Goal: Information Seeking & Learning: Learn about a topic

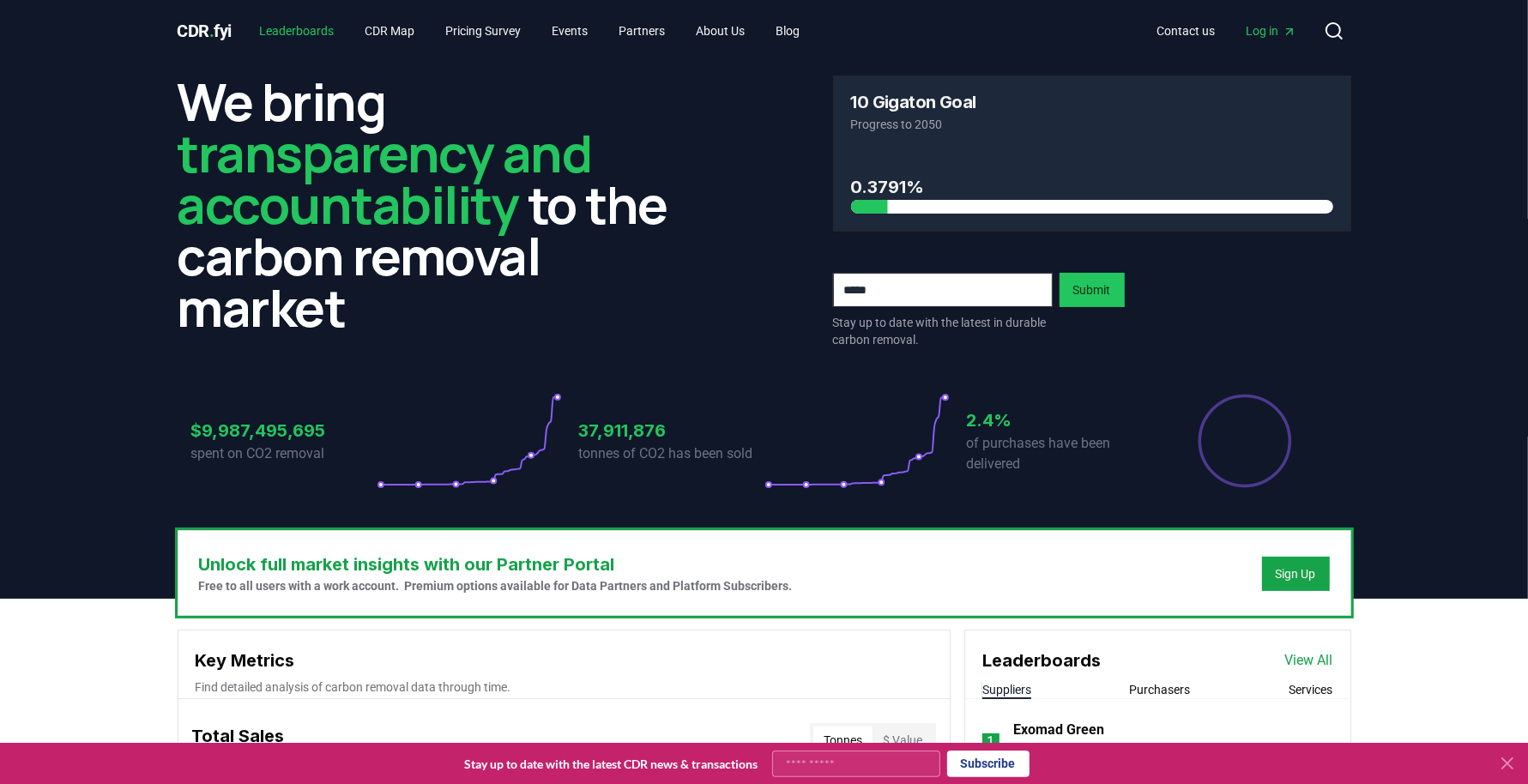
click at [312, 39] on link "Leaderboards" at bounding box center [296, 30] width 102 height 31
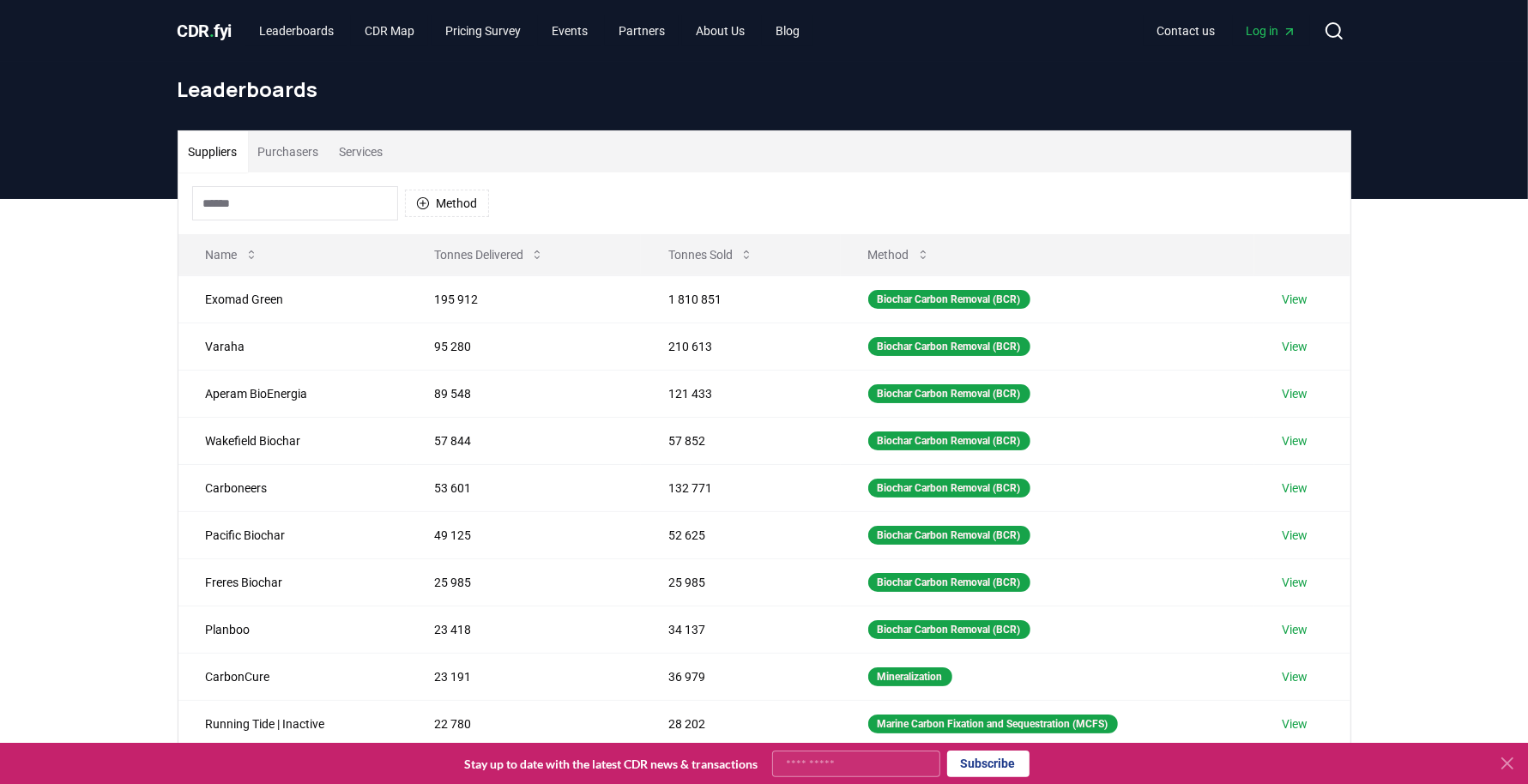
click at [281, 157] on button "Purchasers" at bounding box center [288, 152] width 82 height 41
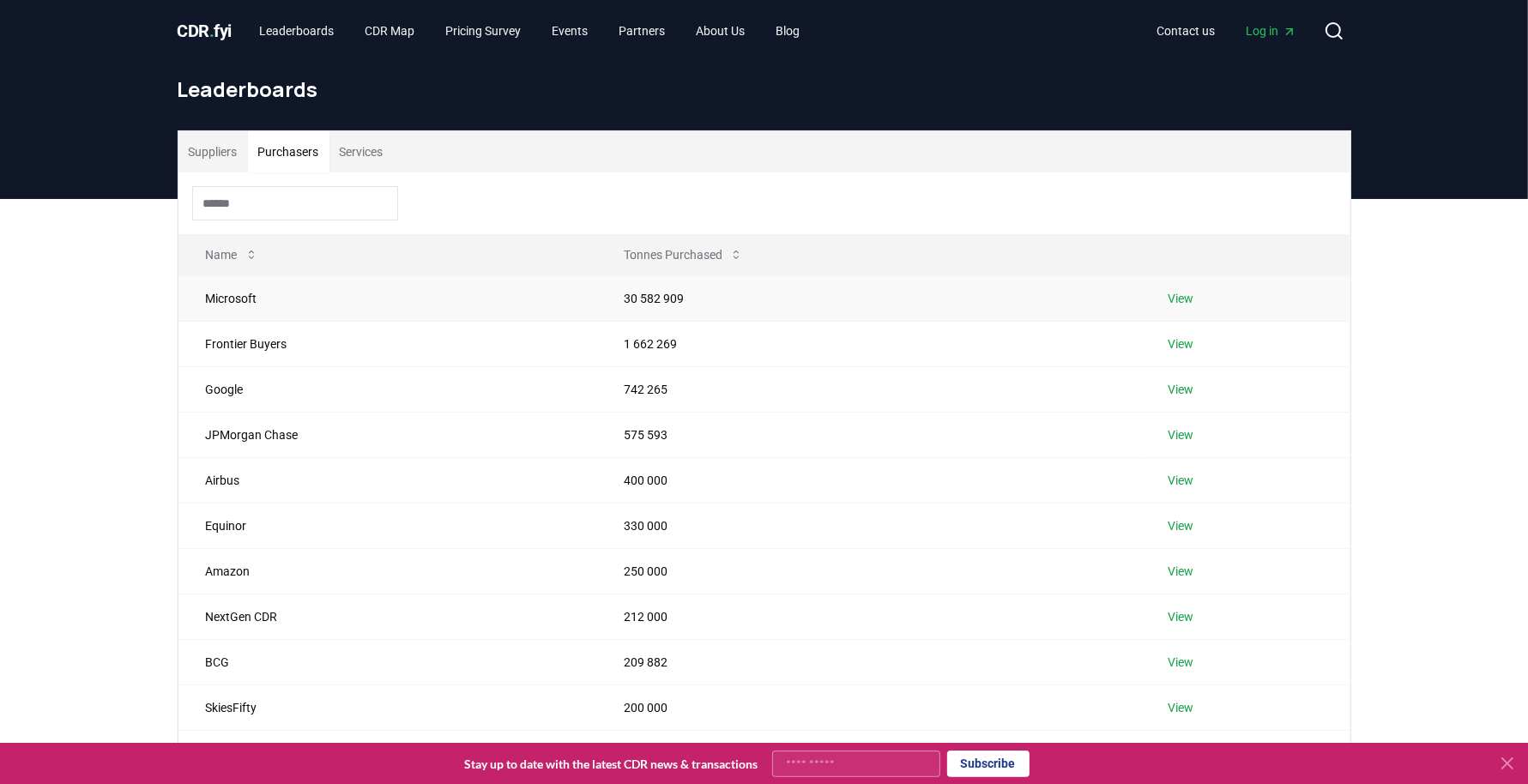
click at [306, 300] on td "Microsoft" at bounding box center [388, 298] width 419 height 45
click at [1176, 293] on link "View" at bounding box center [1181, 299] width 25 height 17
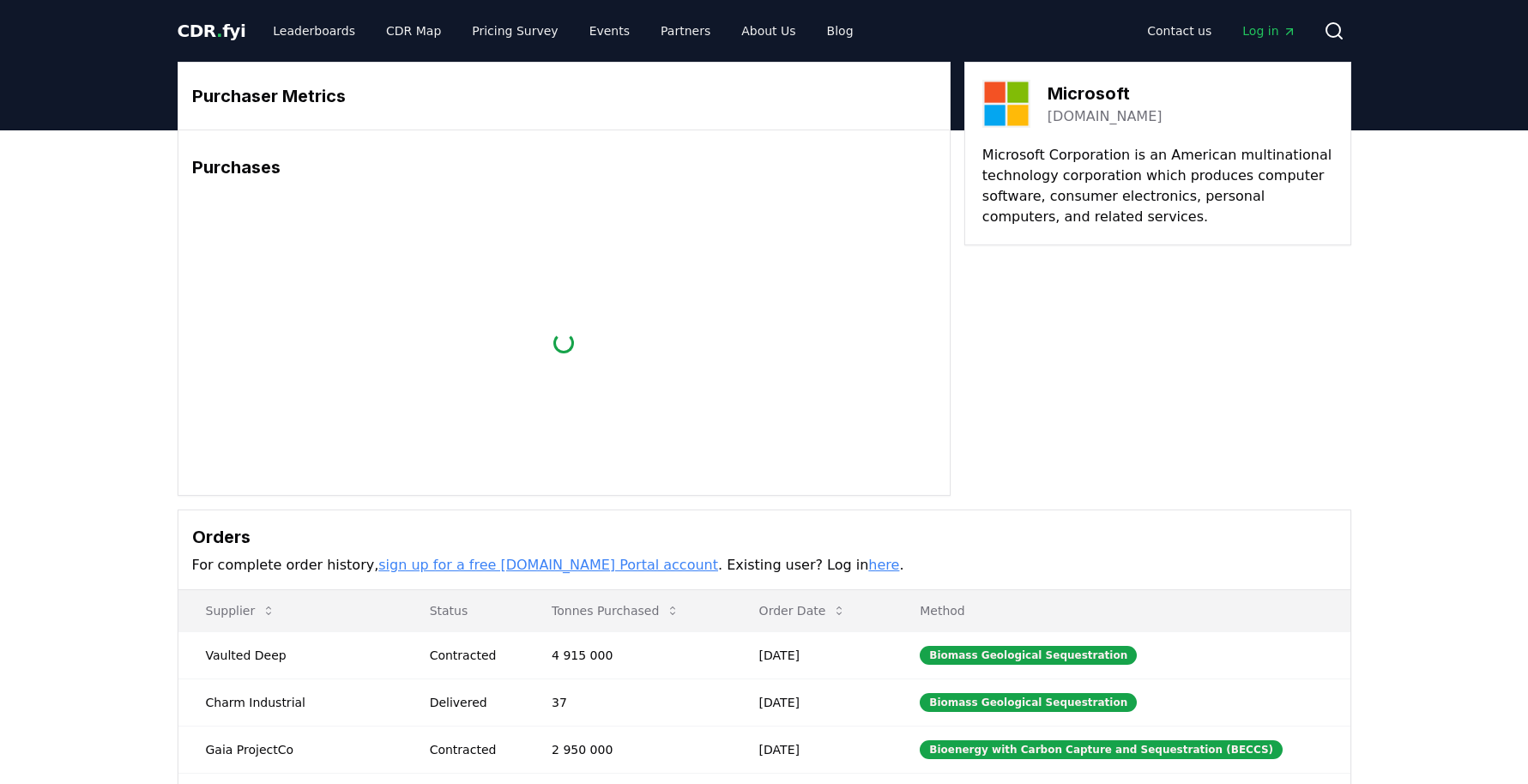
scroll to position [399, 0]
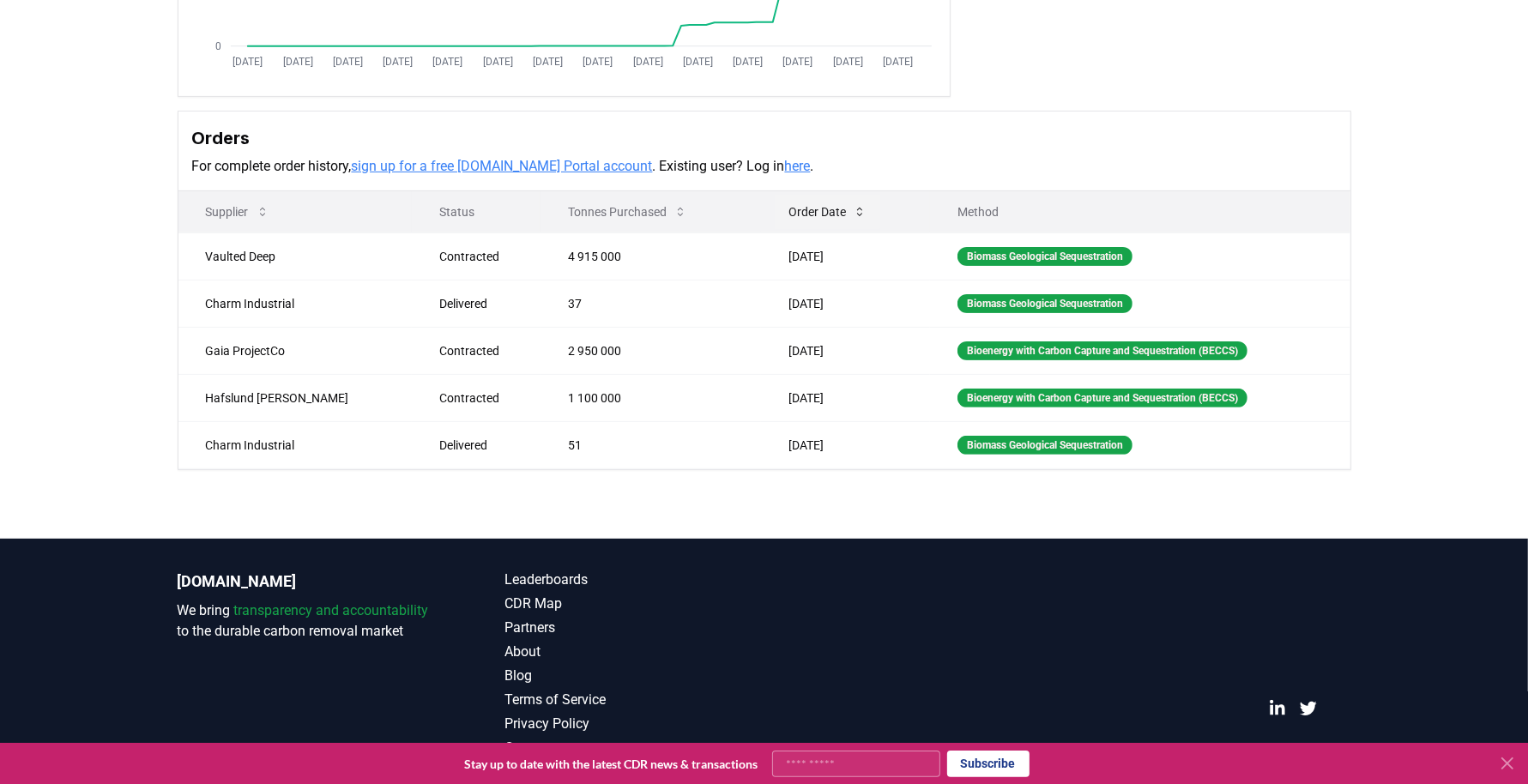
click at [775, 211] on button "Order Date" at bounding box center [827, 211] width 105 height 35
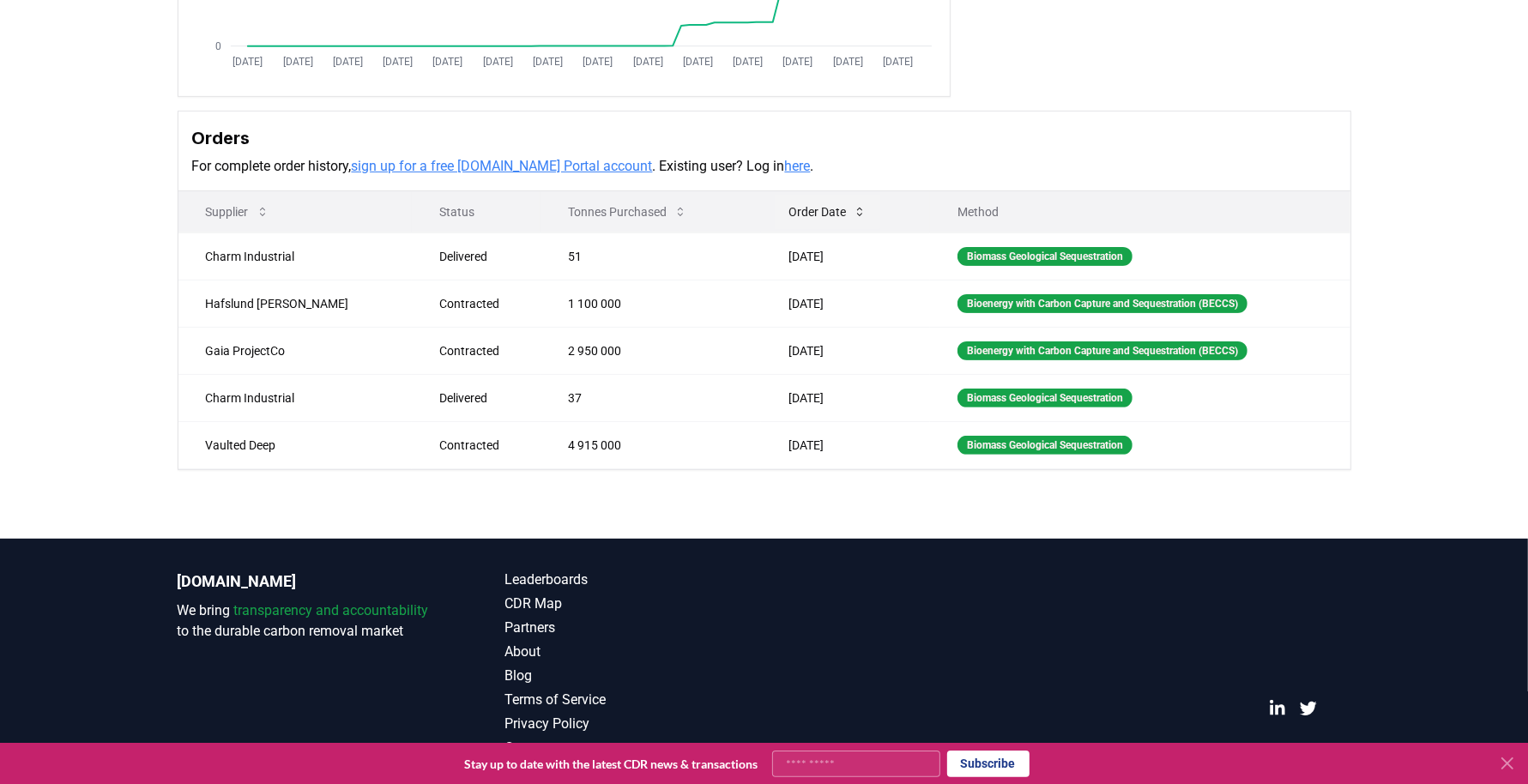
click at [775, 211] on button "Order Date" at bounding box center [827, 211] width 105 height 35
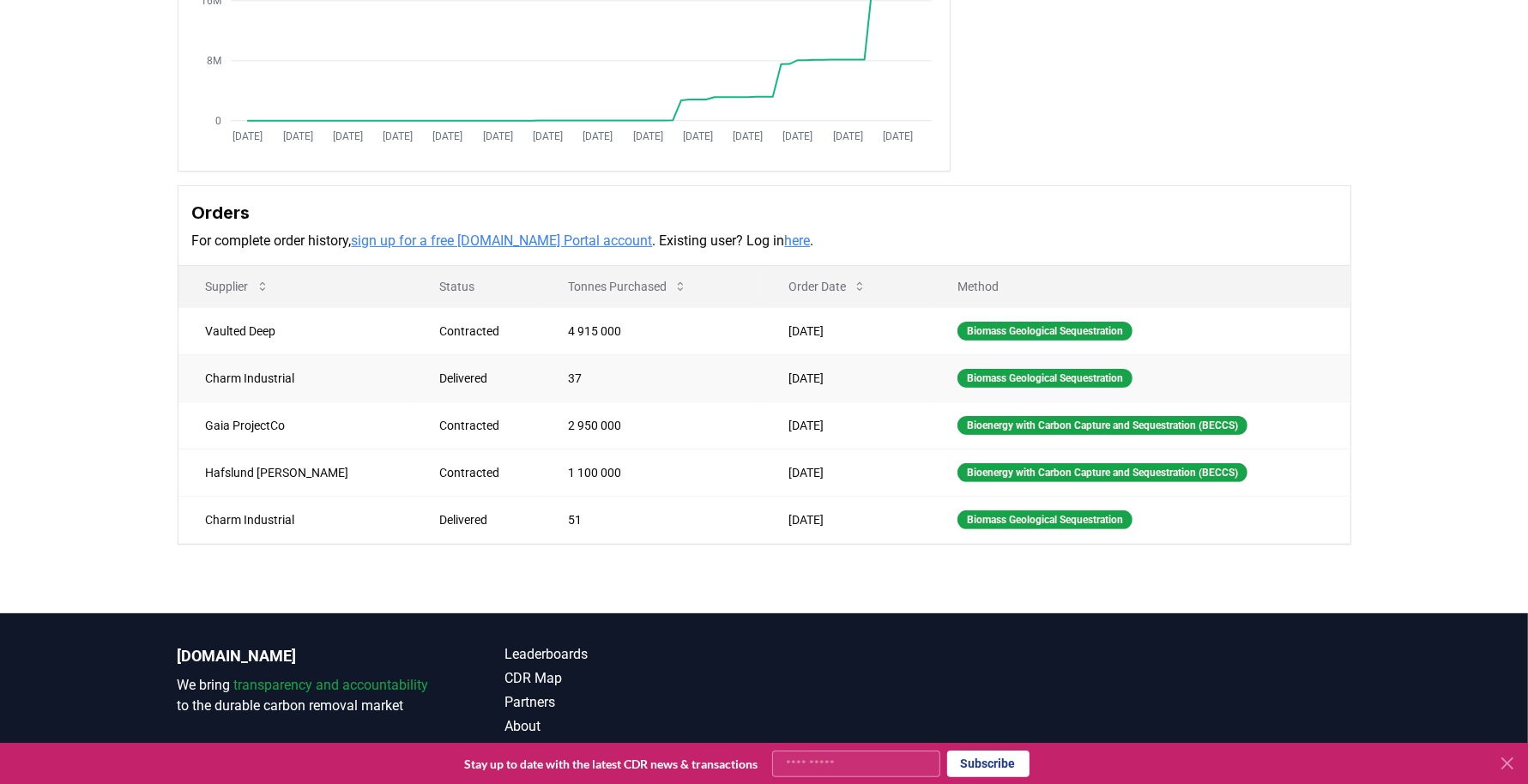
scroll to position [0, 0]
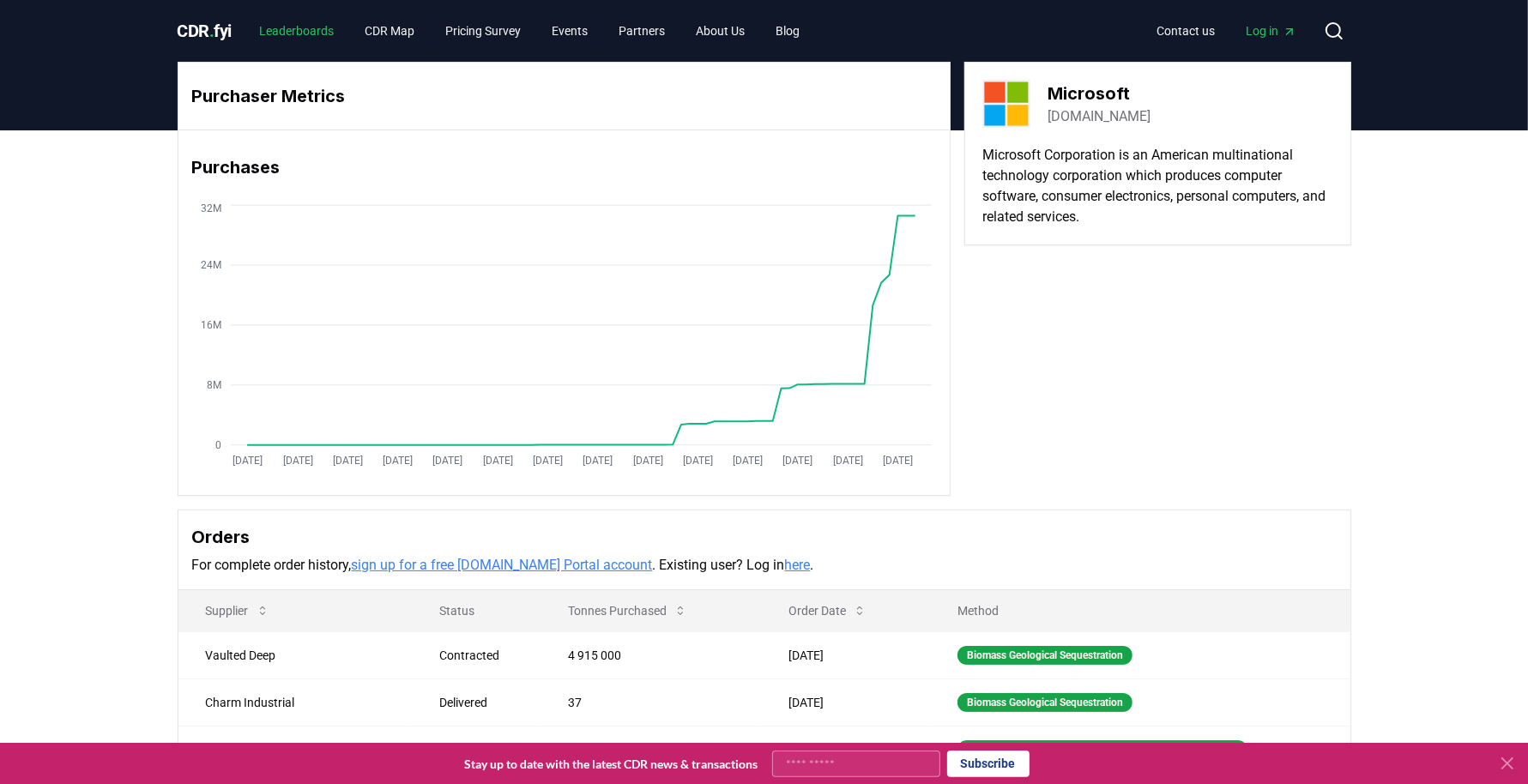
click at [297, 31] on link "Leaderboards" at bounding box center [296, 30] width 102 height 31
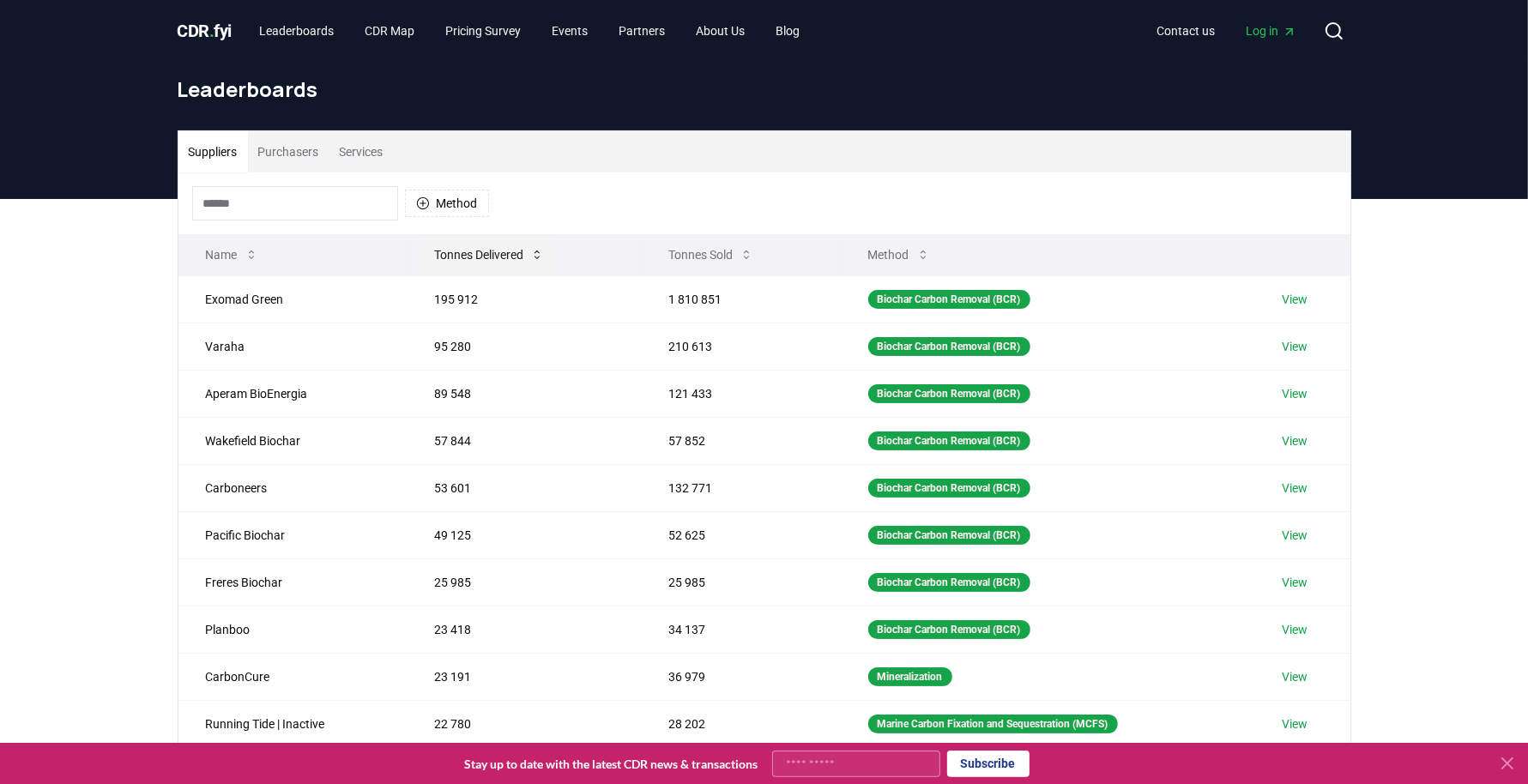
click at [502, 242] on button "Tonnes Delivered" at bounding box center [489, 254] width 137 height 35
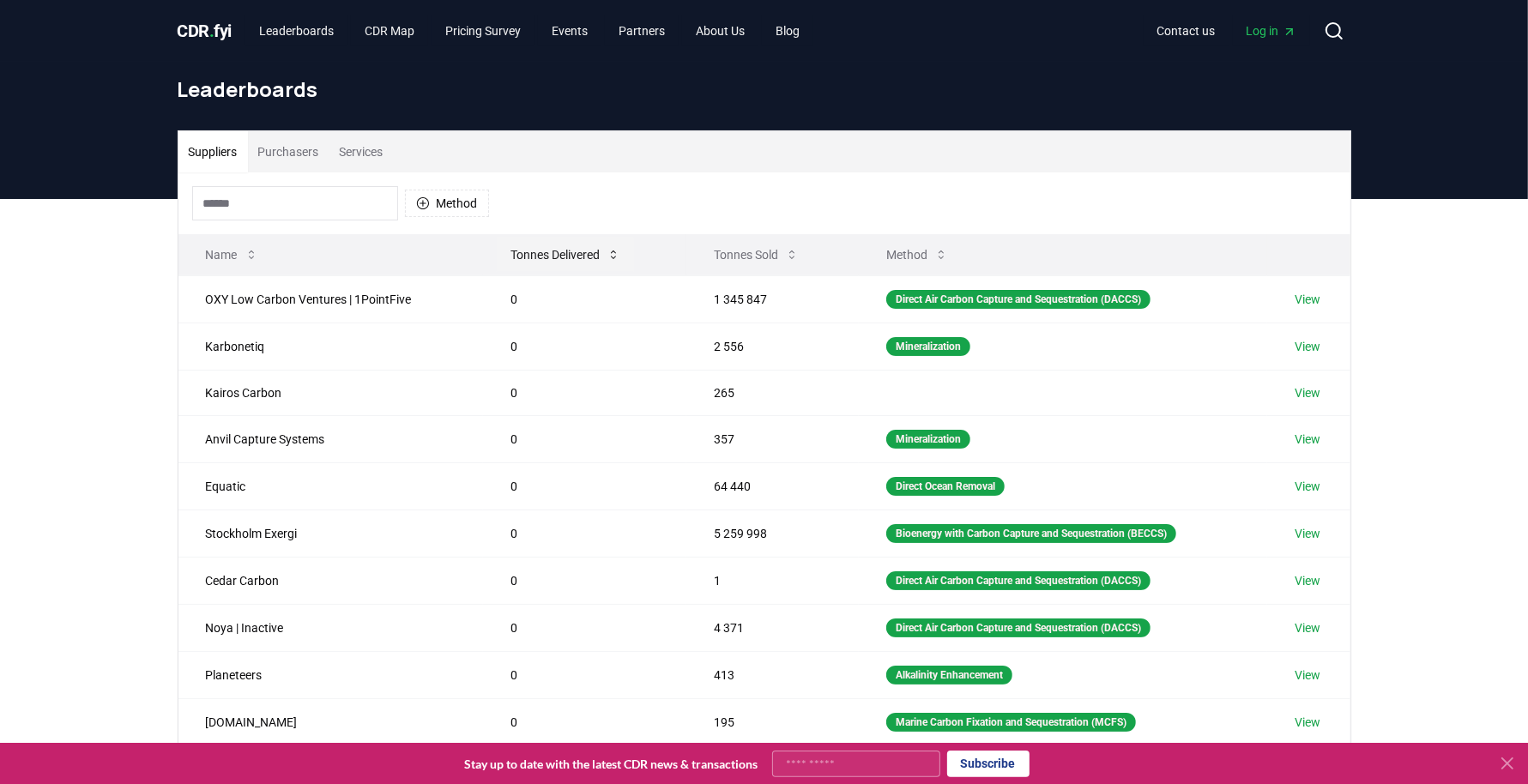
click at [502, 242] on button "Tonnes Delivered" at bounding box center [565, 254] width 137 height 35
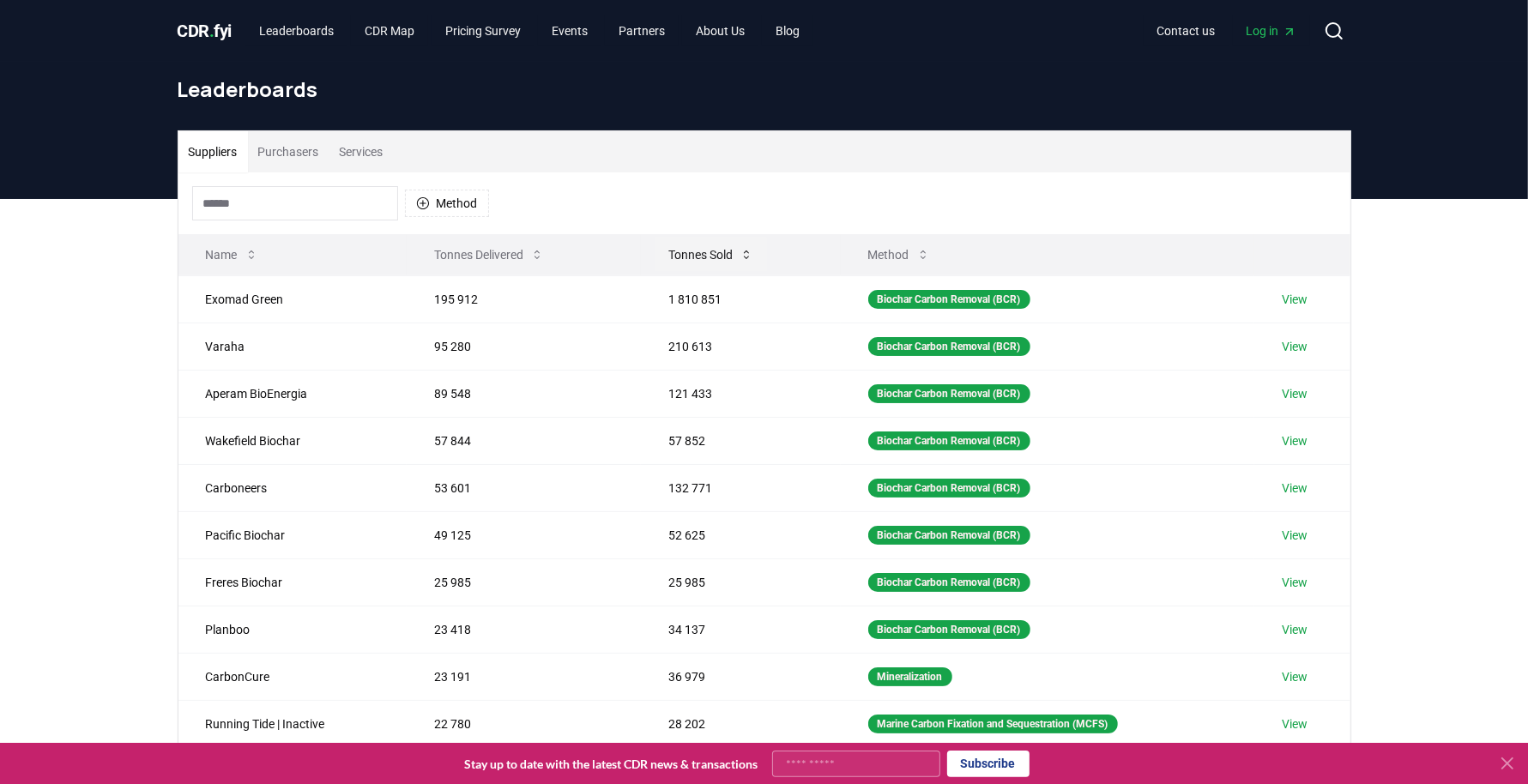
click at [709, 242] on button "Tonnes Sold" at bounding box center [711, 254] width 113 height 35
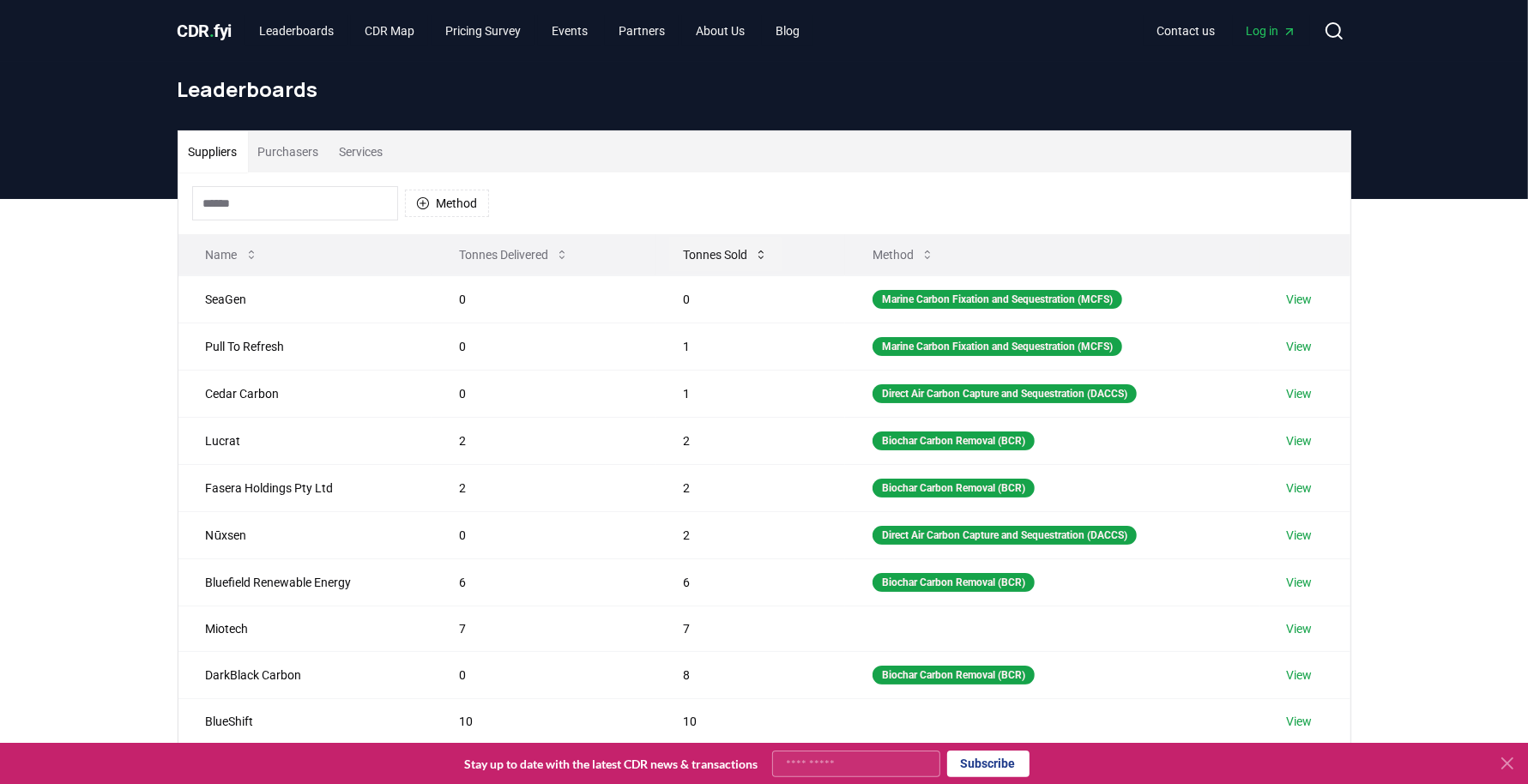
click at [709, 242] on button "Tonnes Sold" at bounding box center [725, 254] width 113 height 35
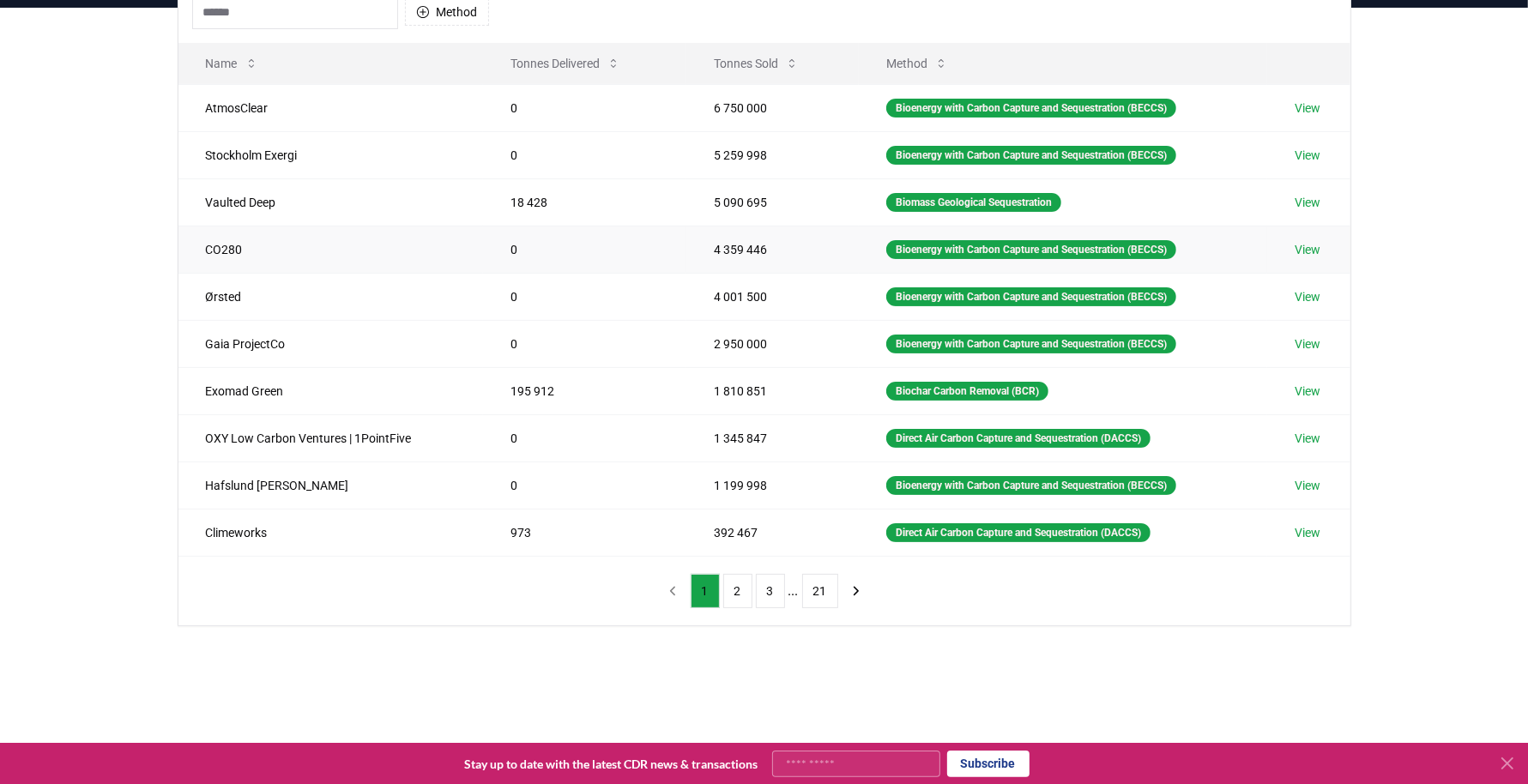
scroll to position [193, 0]
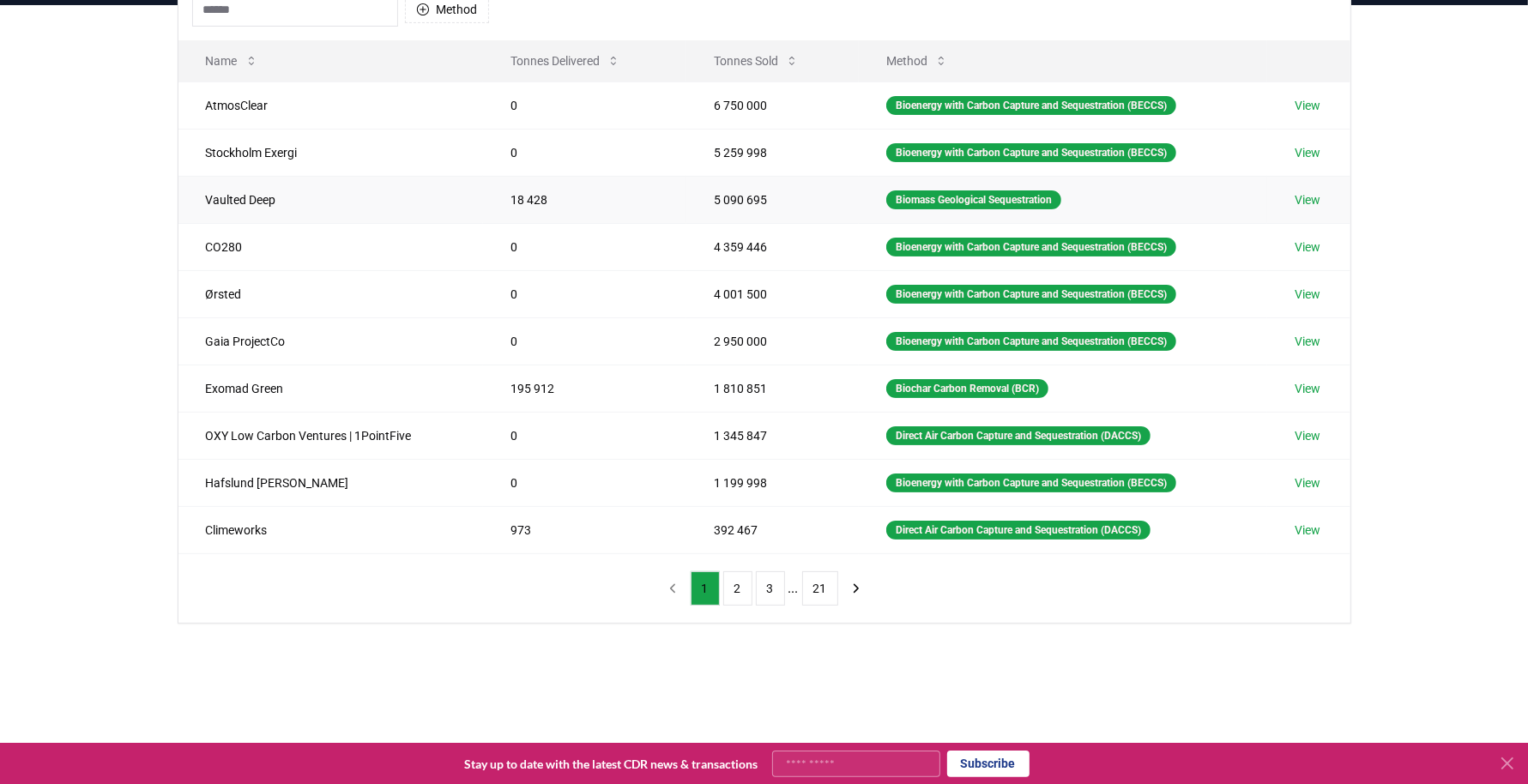
click at [1293, 192] on td "View" at bounding box center [1308, 199] width 83 height 47
click at [1308, 193] on link "View" at bounding box center [1306, 200] width 25 height 17
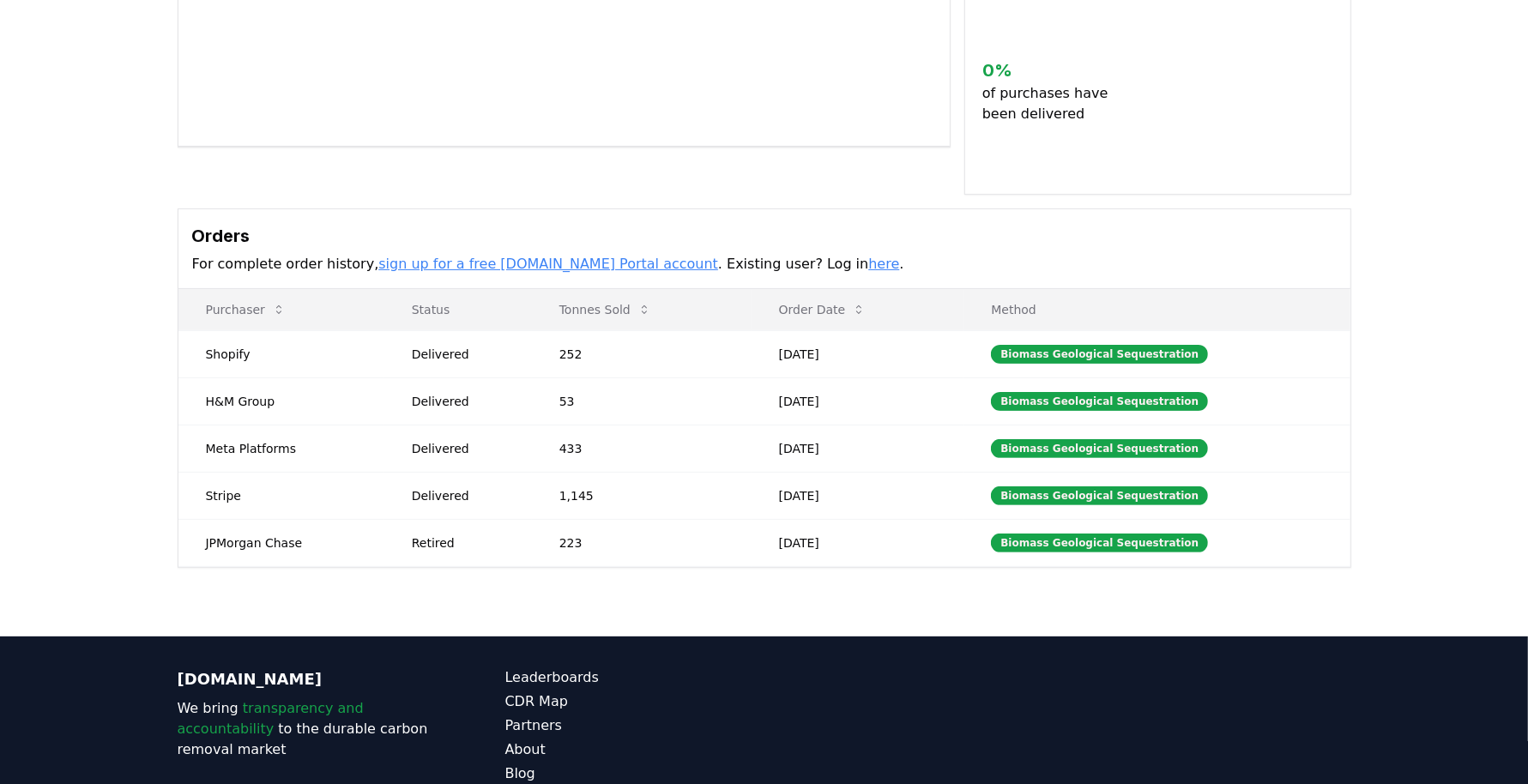
scroll to position [350, 0]
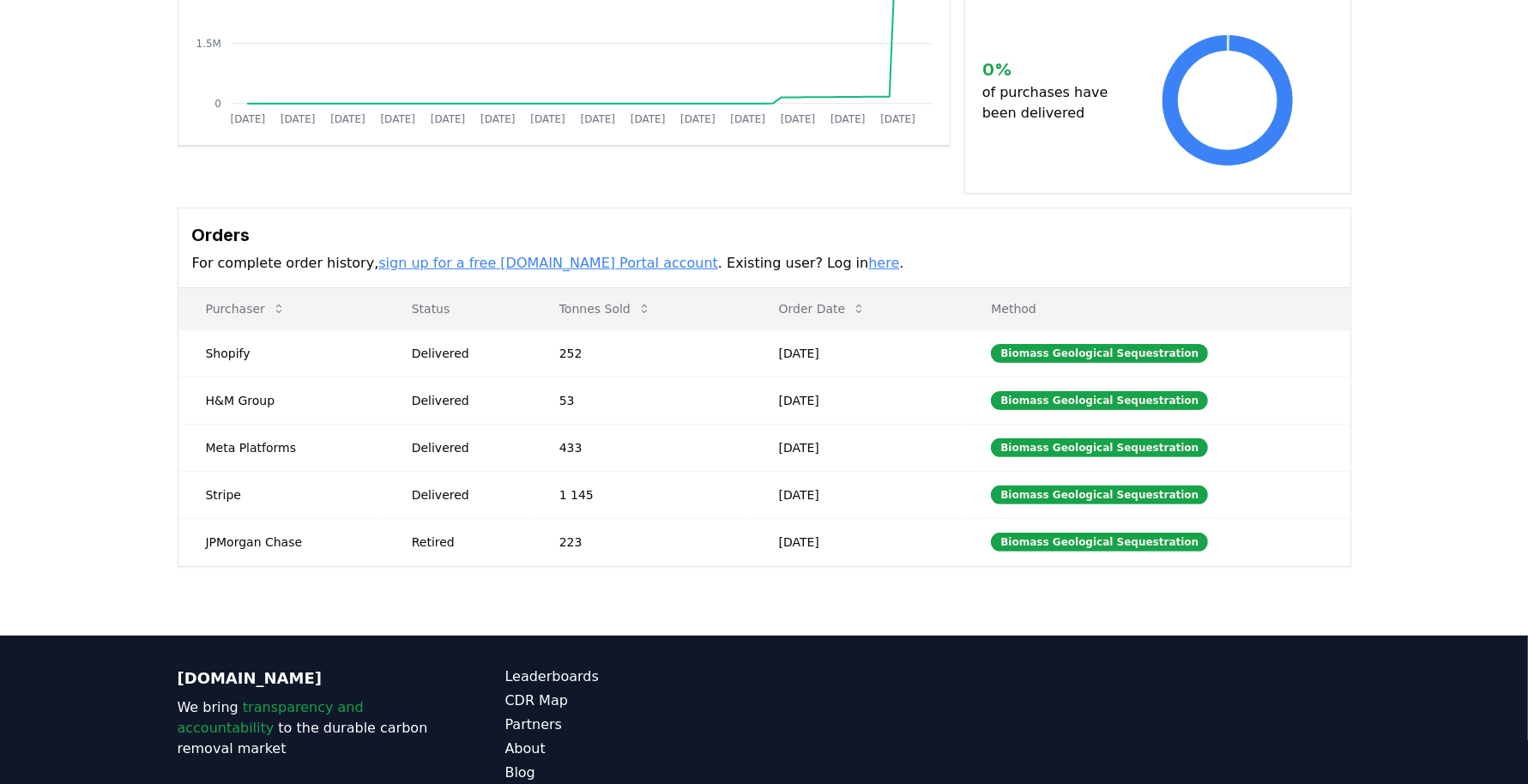
click at [641, 302] on icon at bounding box center [644, 309] width 14 height 14
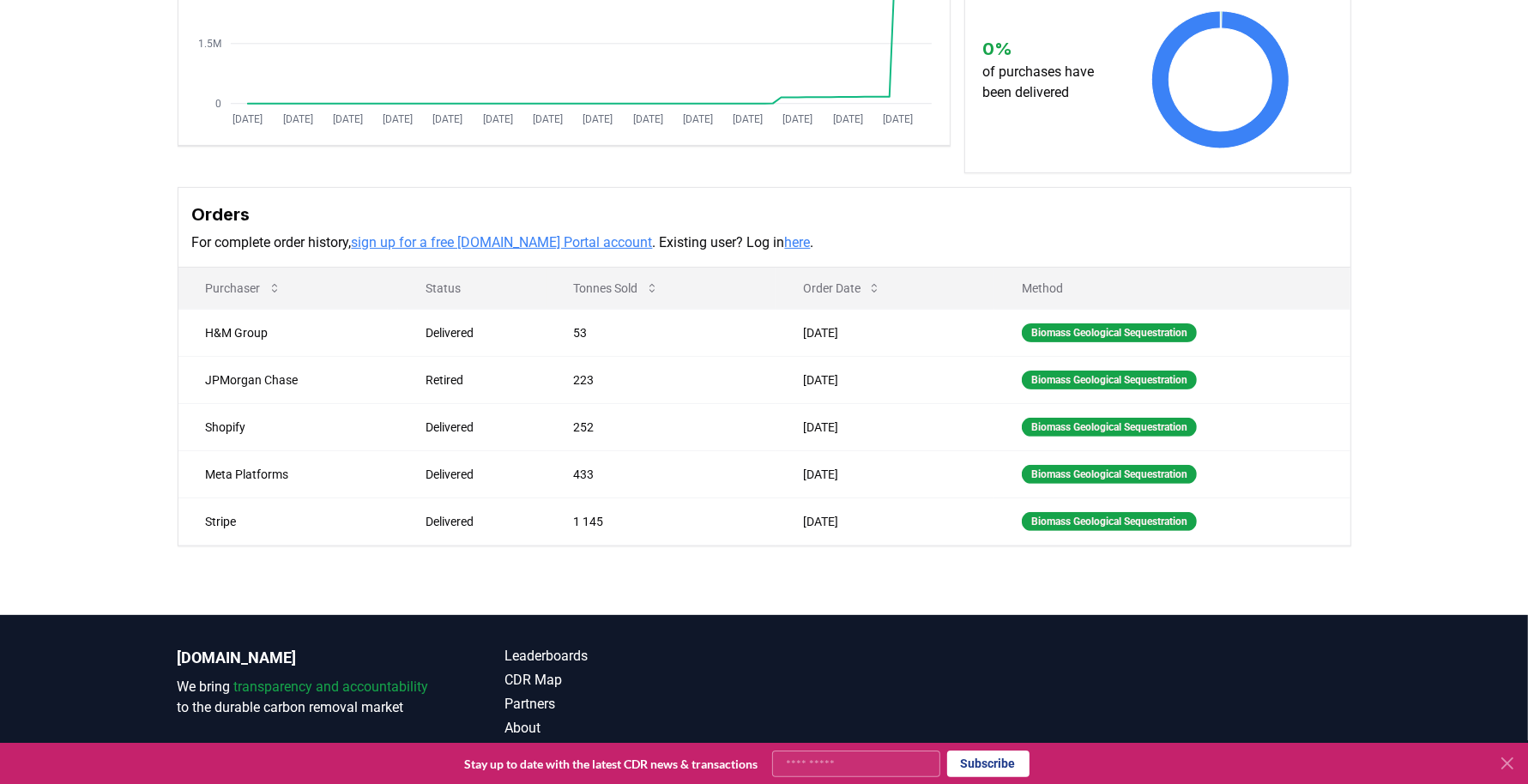
click at [645, 284] on icon at bounding box center [652, 288] width 14 height 14
